Goal: Check status: Check status

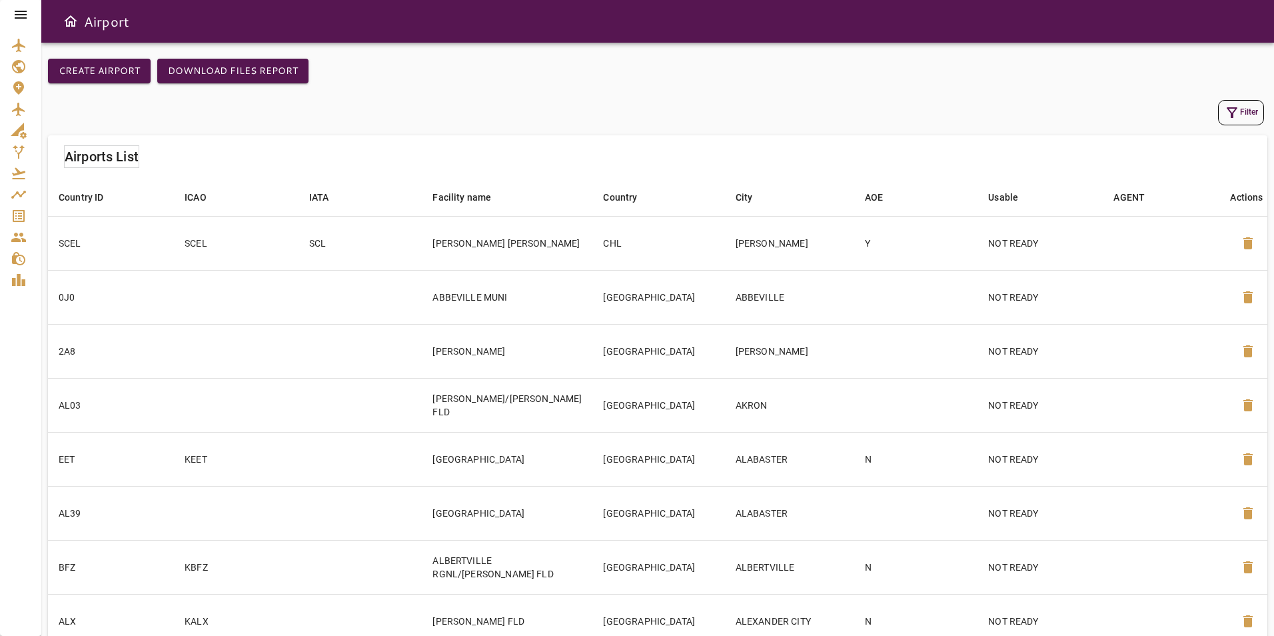
click at [21, 21] on icon at bounding box center [21, 15] width 16 height 16
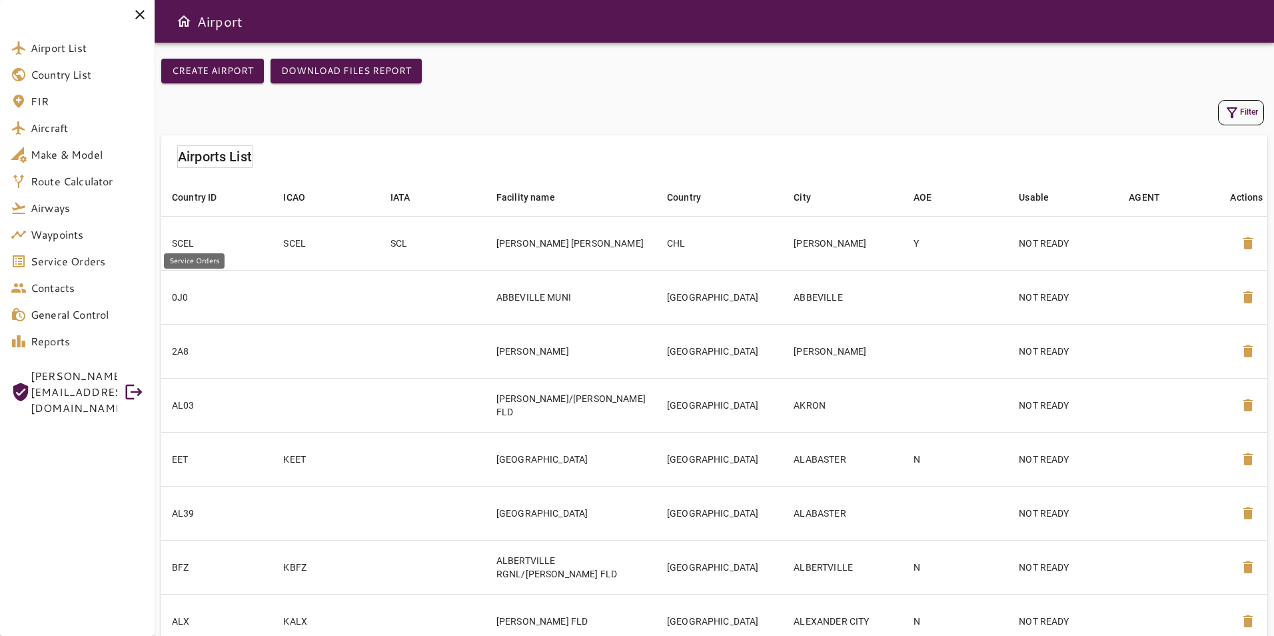
click at [83, 261] on span "Service Orders" at bounding box center [87, 261] width 113 height 16
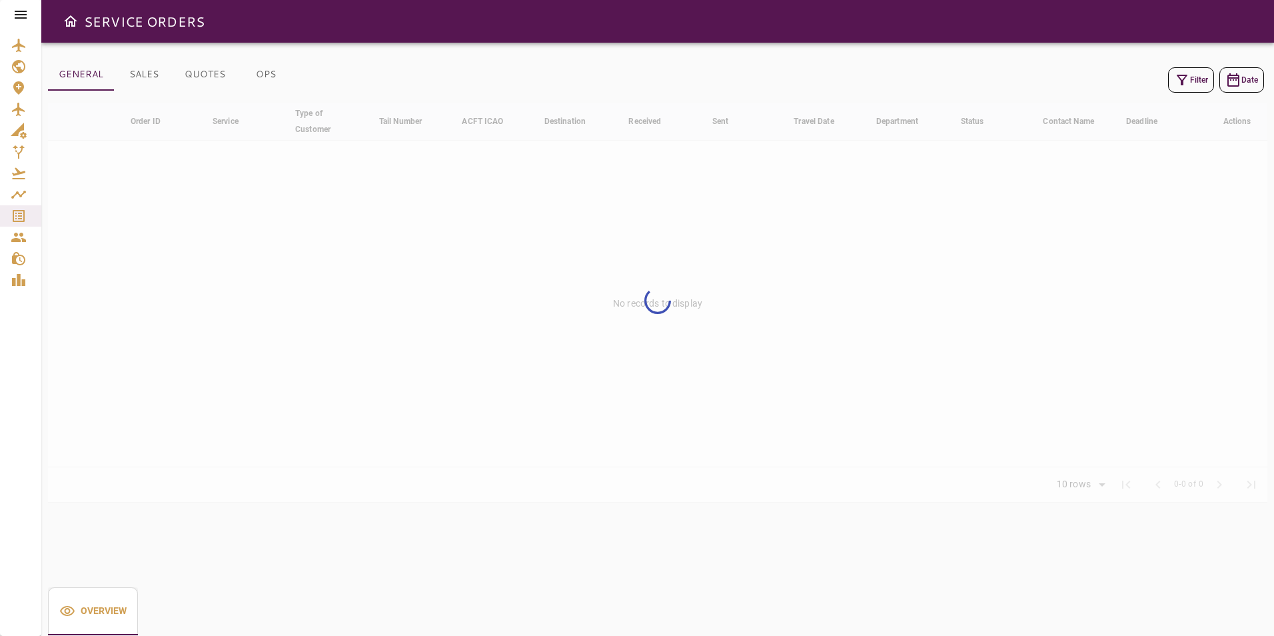
click at [1195, 85] on button "Filter" at bounding box center [1191, 79] width 46 height 25
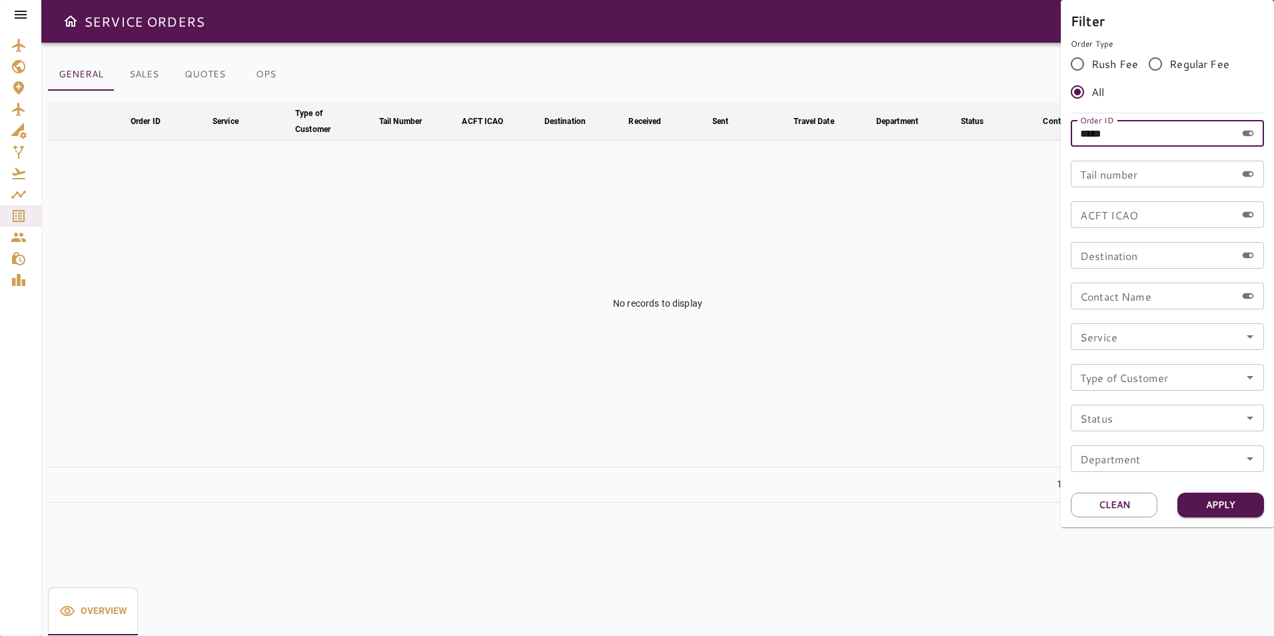
drag, startPoint x: 1143, startPoint y: 138, endPoint x: 1057, endPoint y: 138, distance: 86.0
click at [1057, 138] on div "Filter Order Type Rush Fee Regular Fee All Order ID ***** Order ID Tail number …" at bounding box center [637, 318] width 1274 height 636
type input "*****"
click at [1205, 510] on button "Apply" at bounding box center [1220, 504] width 87 height 25
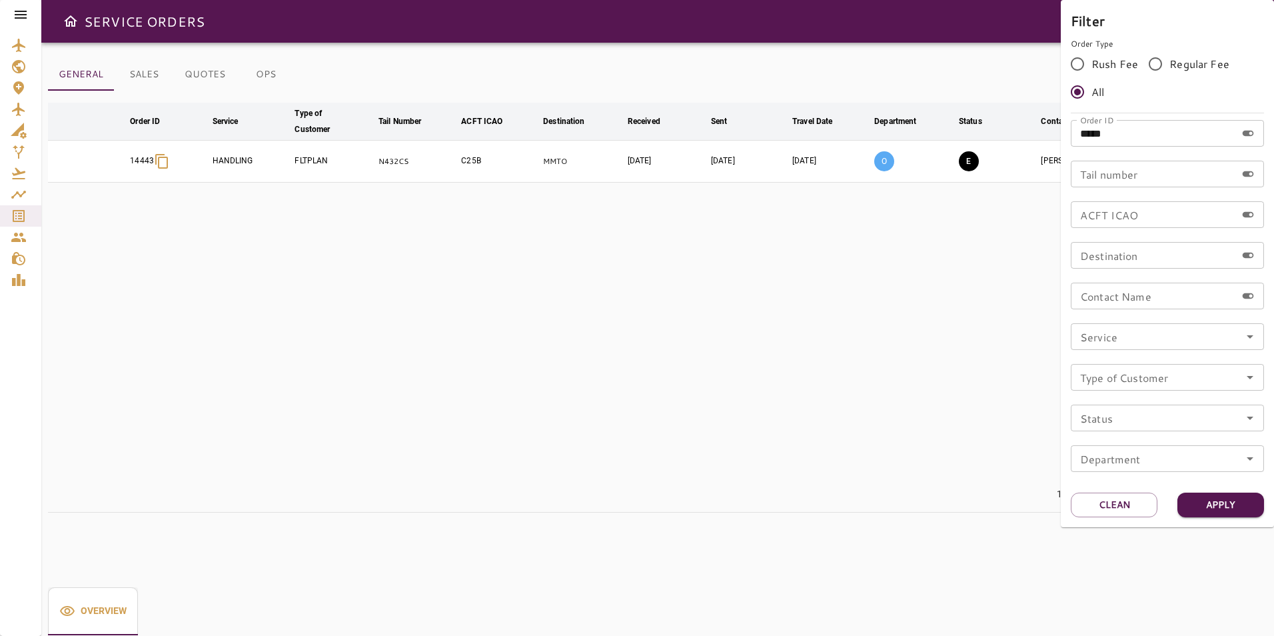
click at [819, 439] on div at bounding box center [637, 318] width 1274 height 636
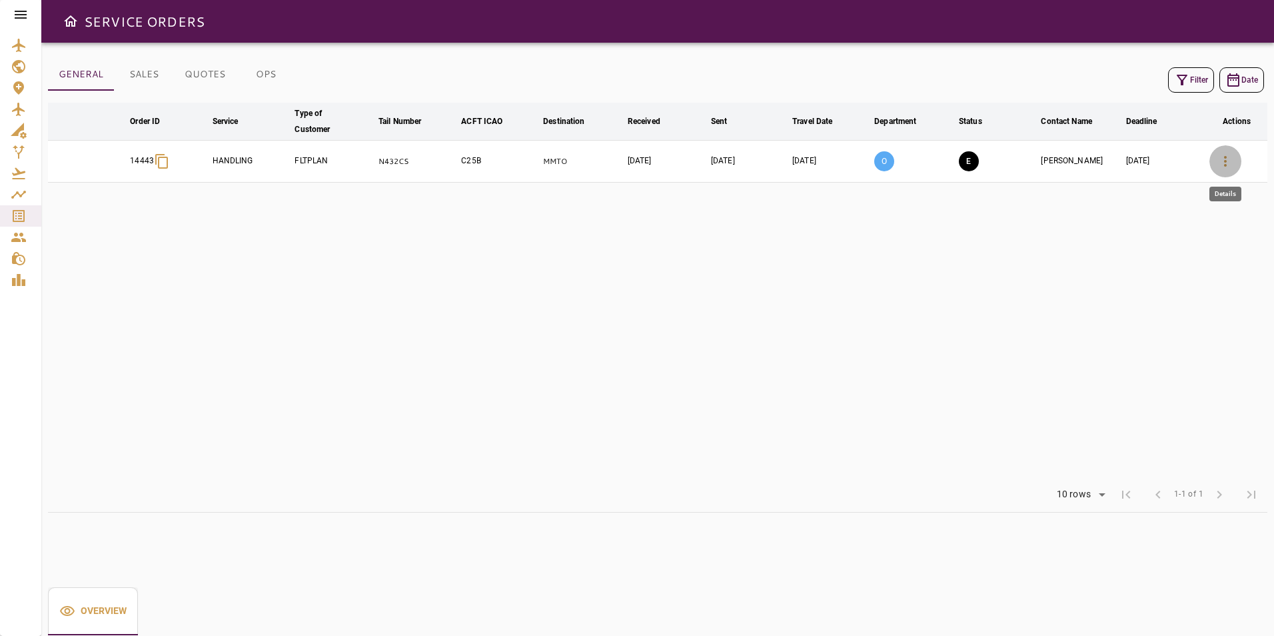
click at [1215, 167] on button "button" at bounding box center [1225, 161] width 32 height 32
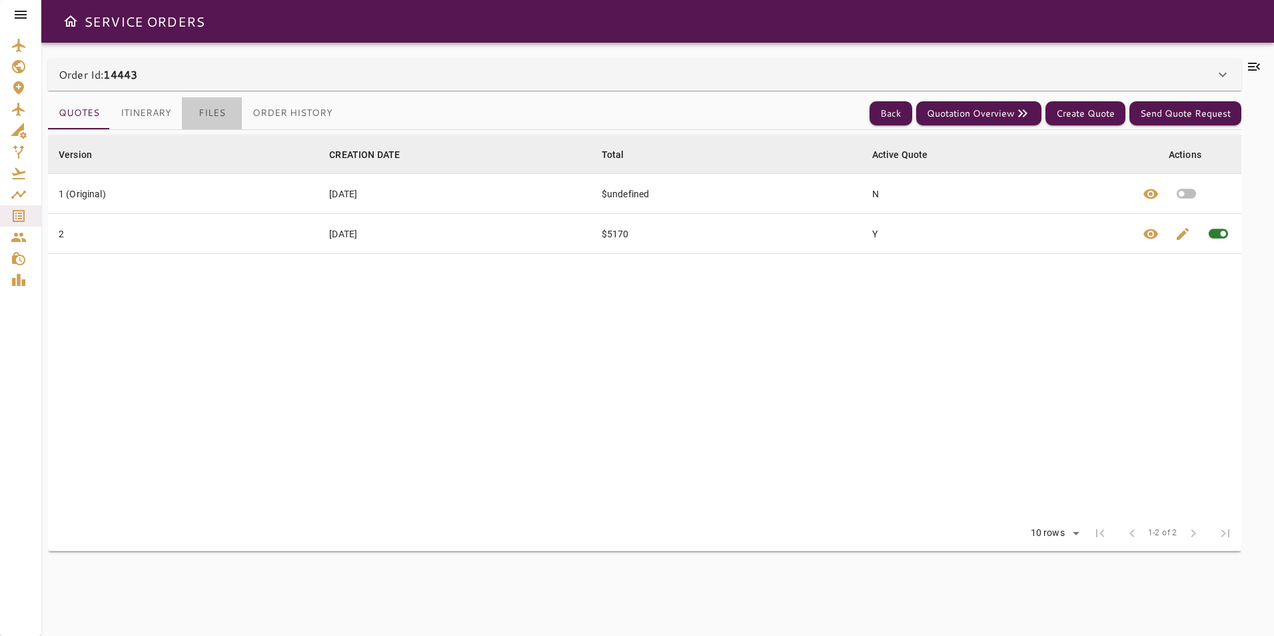
click at [206, 114] on button "Files" at bounding box center [212, 113] width 60 height 32
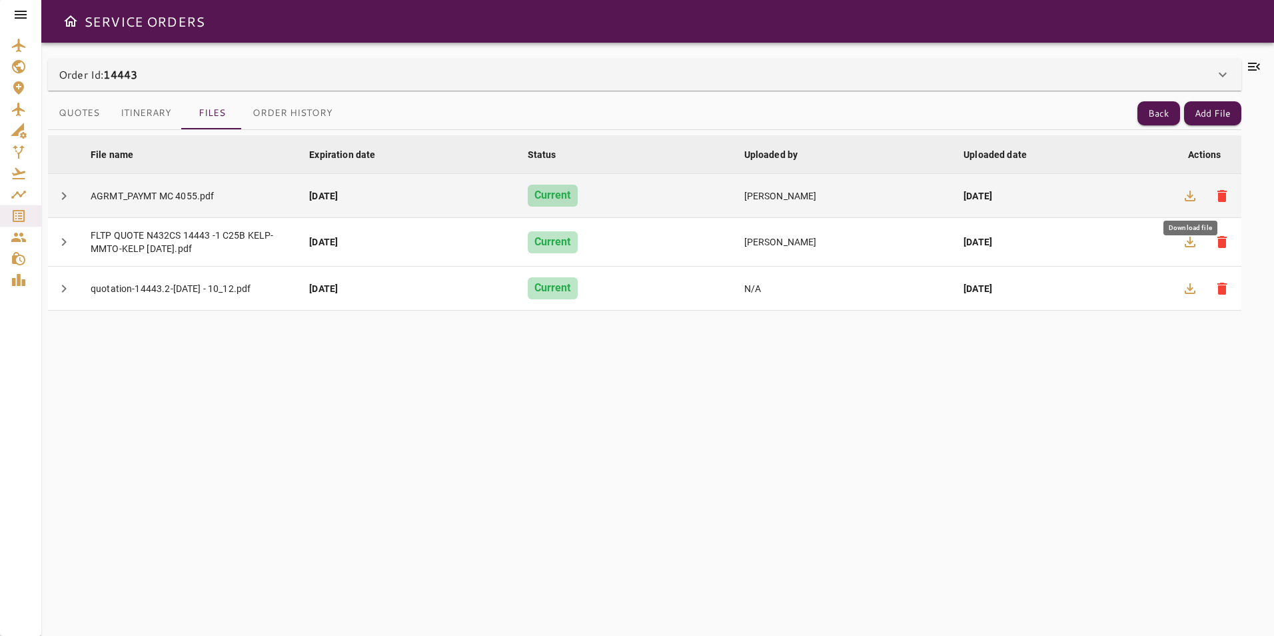
click at [1196, 193] on icon "button" at bounding box center [1190, 196] width 16 height 16
click at [1186, 196] on icon "button" at bounding box center [1190, 196] width 16 height 16
